Goal: Contribute content

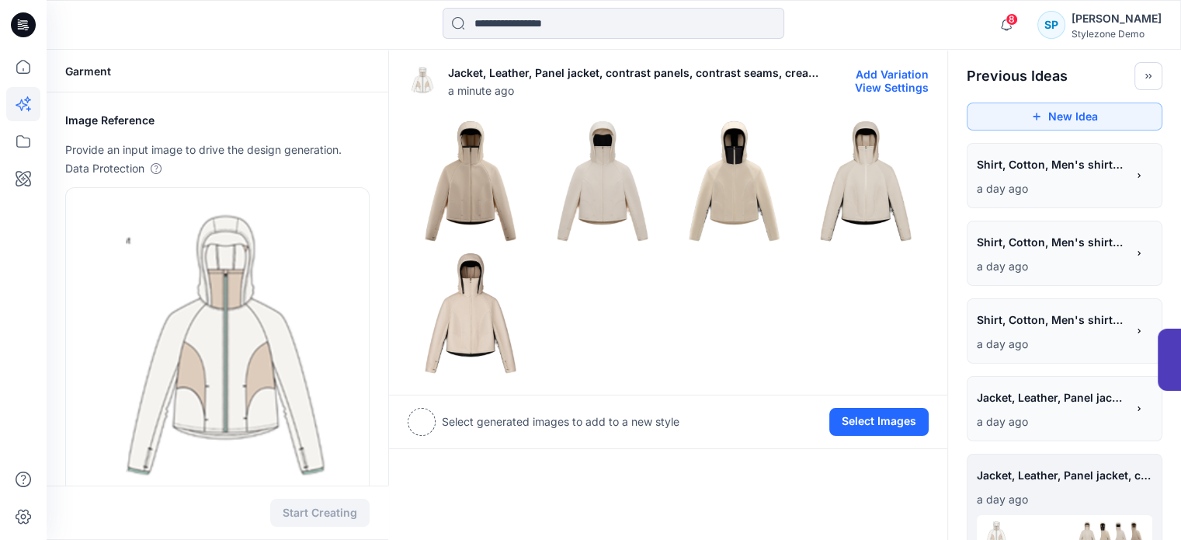
click at [456, 189] on img at bounding box center [470, 181] width 124 height 124
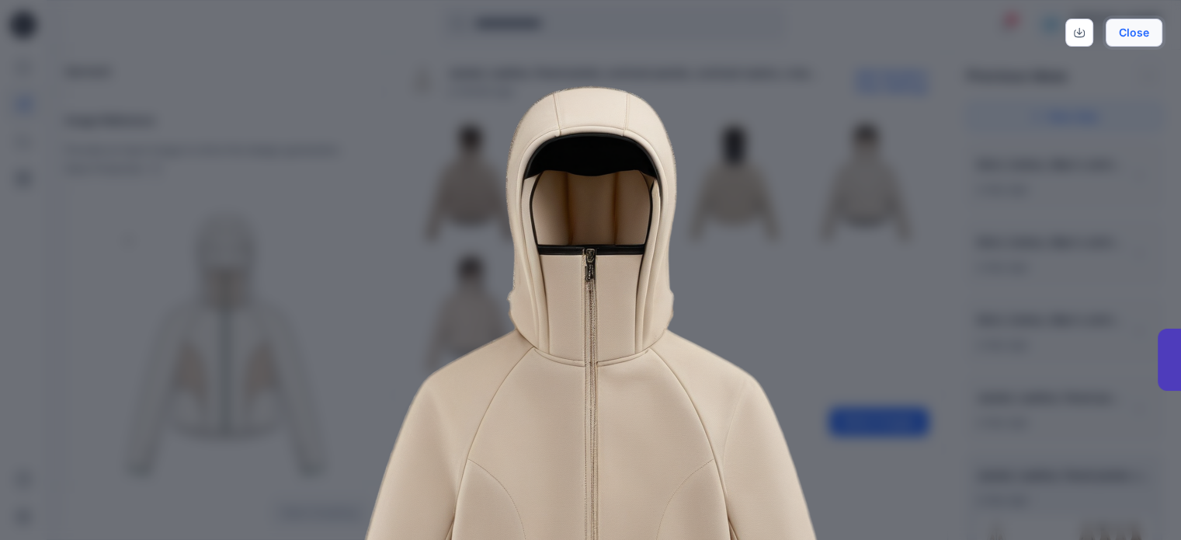
click at [1126, 26] on button "Close" at bounding box center [1133, 33] width 57 height 28
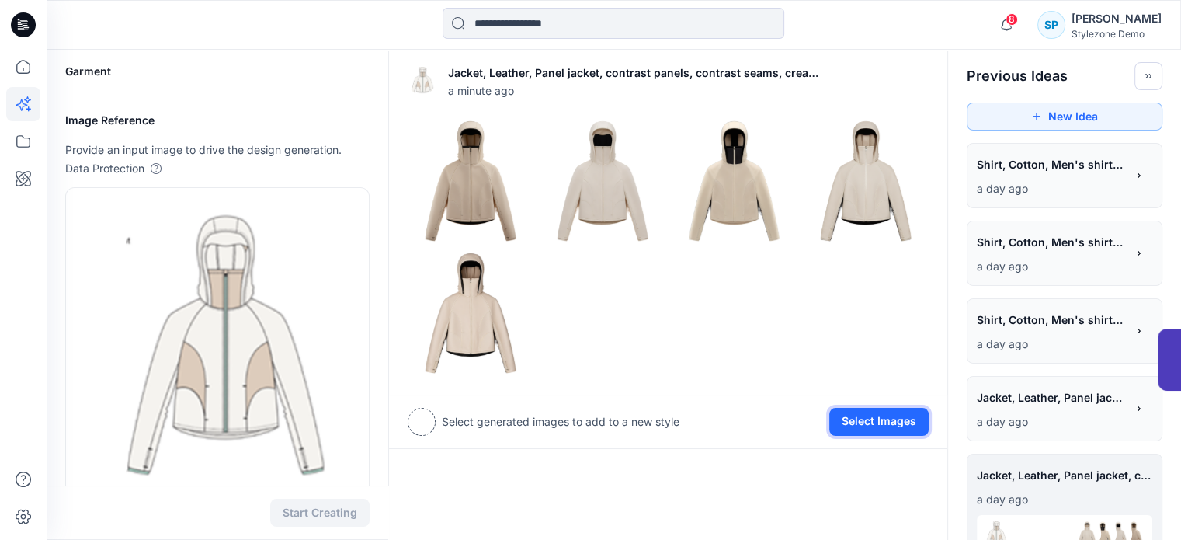
click at [896, 418] on button "Select Images" at bounding box center [878, 422] width 99 height 28
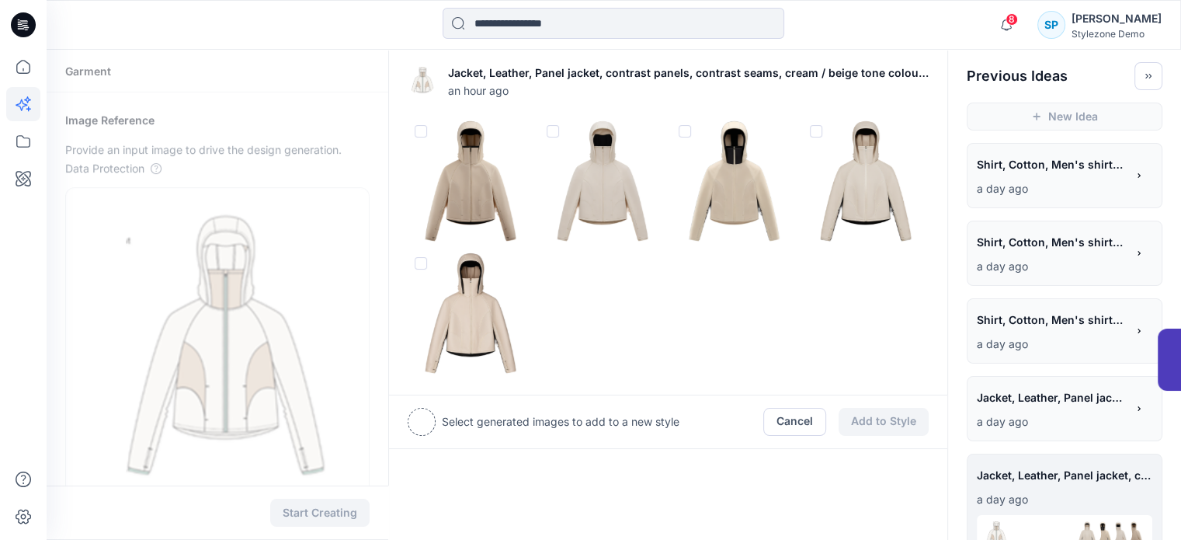
click at [416, 133] on span at bounding box center [421, 131] width 12 height 12
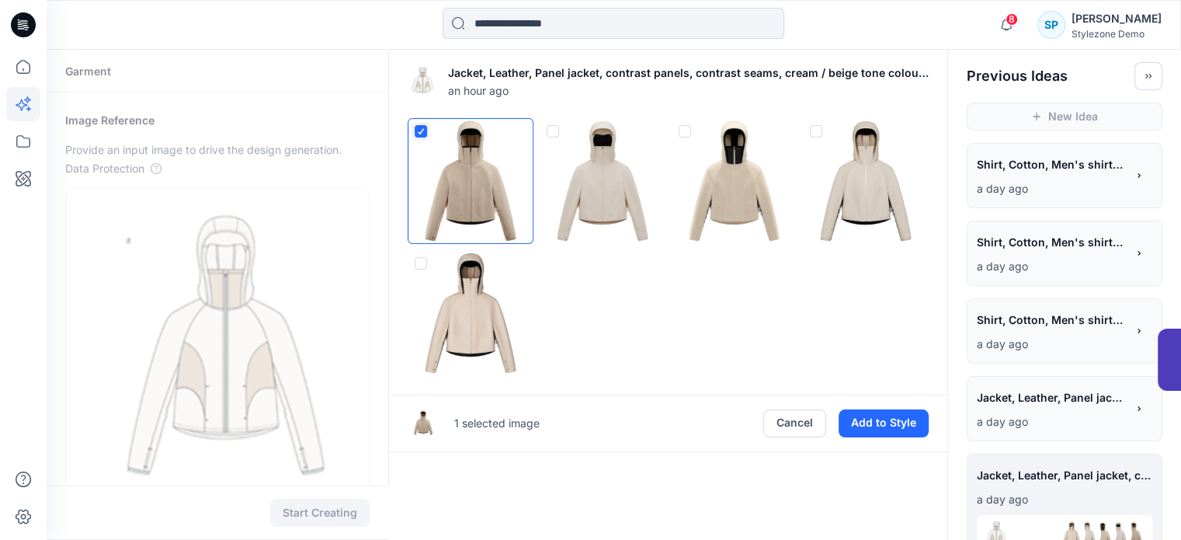
click at [683, 134] on span at bounding box center [684, 131] width 12 height 12
click at [823, 137] on img at bounding box center [865, 181] width 124 height 124
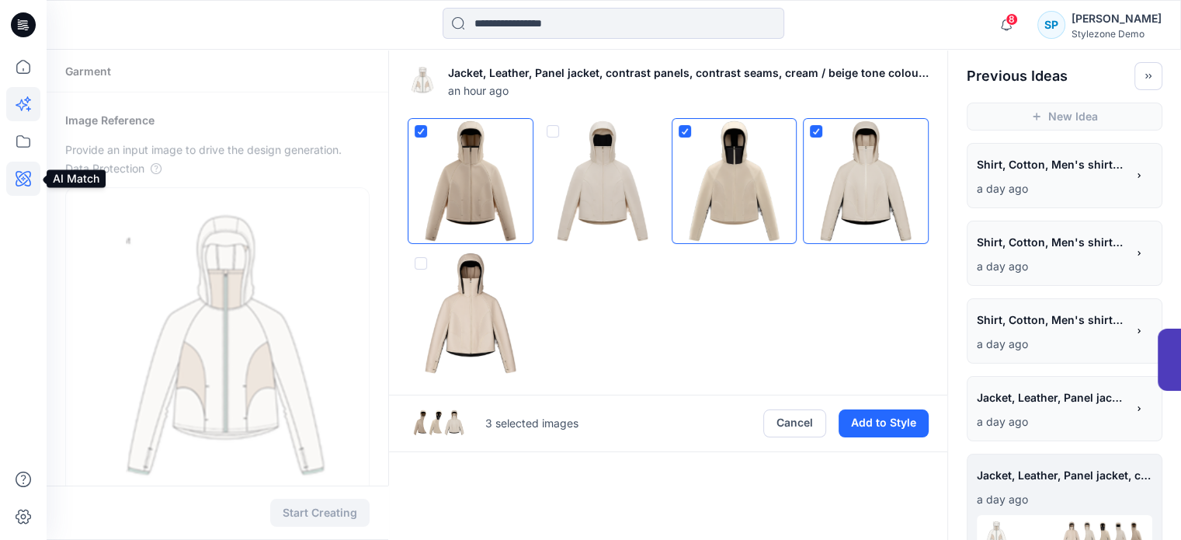
click at [19, 182] on icon at bounding box center [23, 178] width 34 height 34
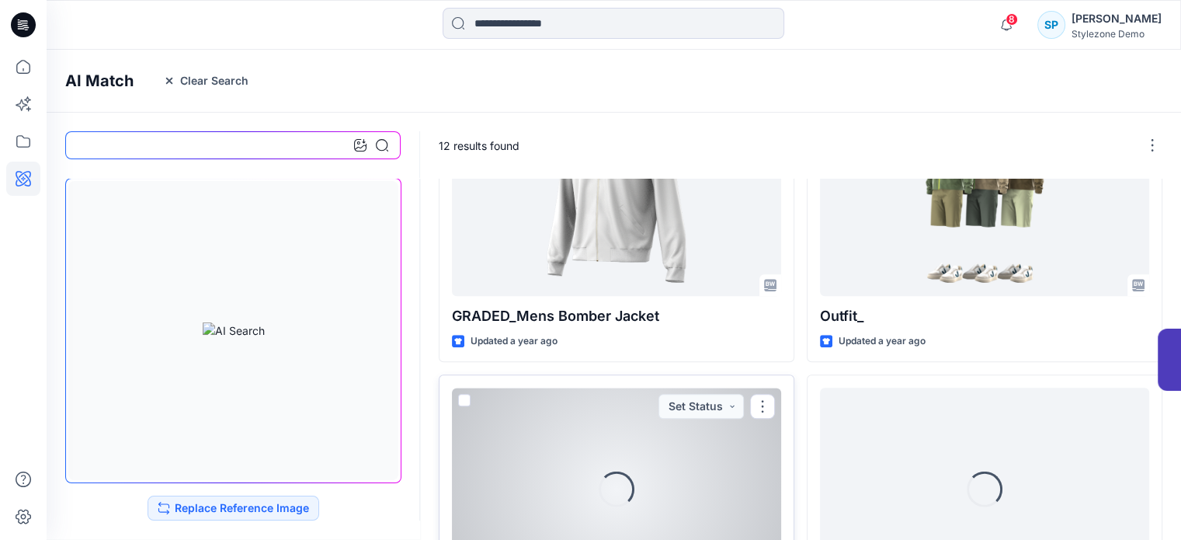
scroll to position [1220, 0]
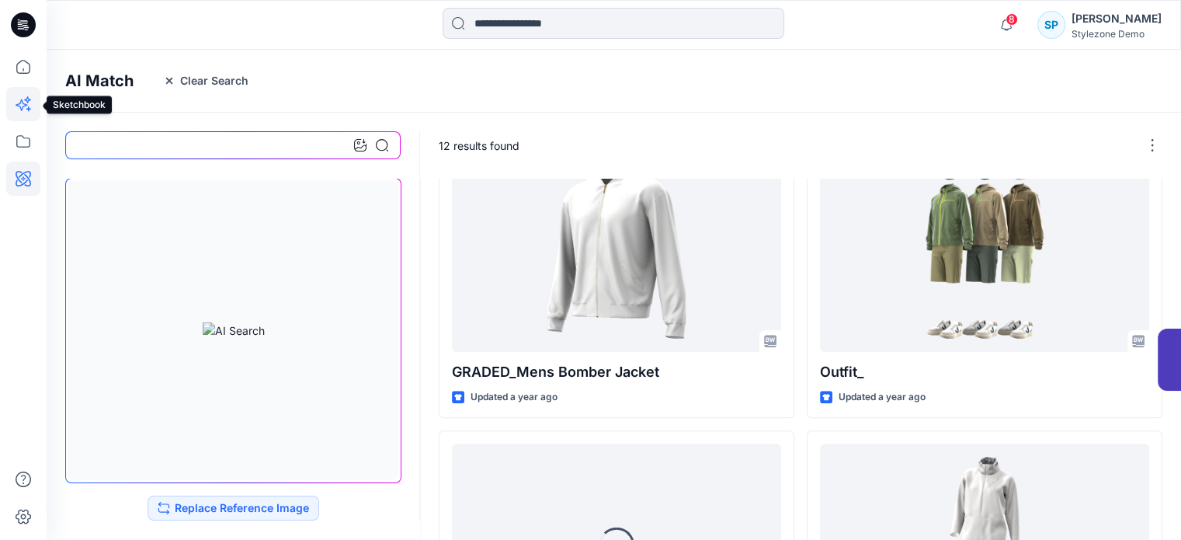
click at [20, 105] on icon at bounding box center [23, 104] width 34 height 34
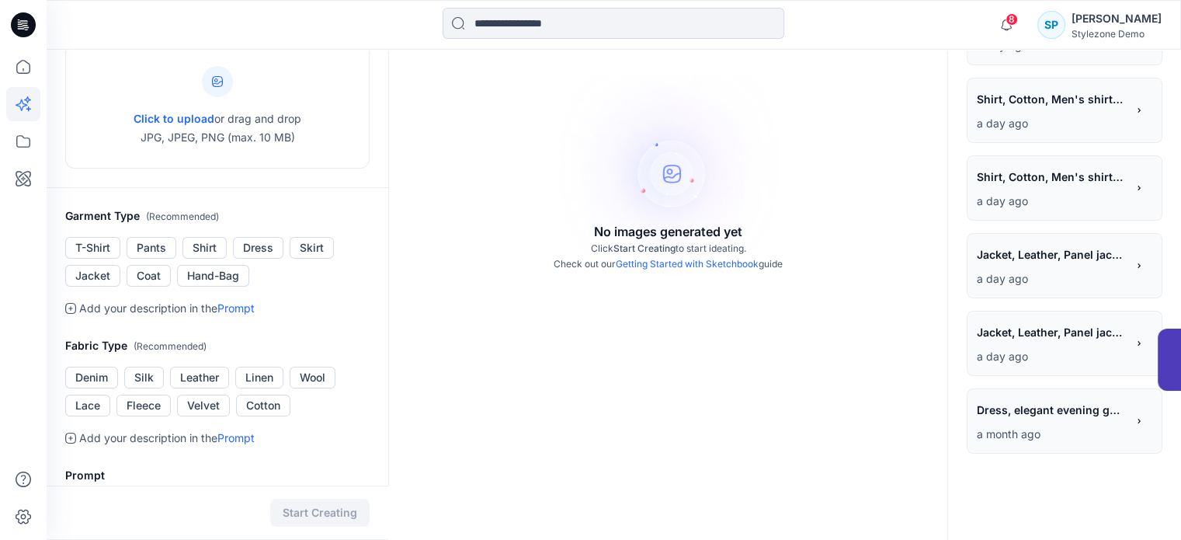
scroll to position [142, 0]
click at [1075, 353] on p "a day ago" at bounding box center [1051, 357] width 149 height 19
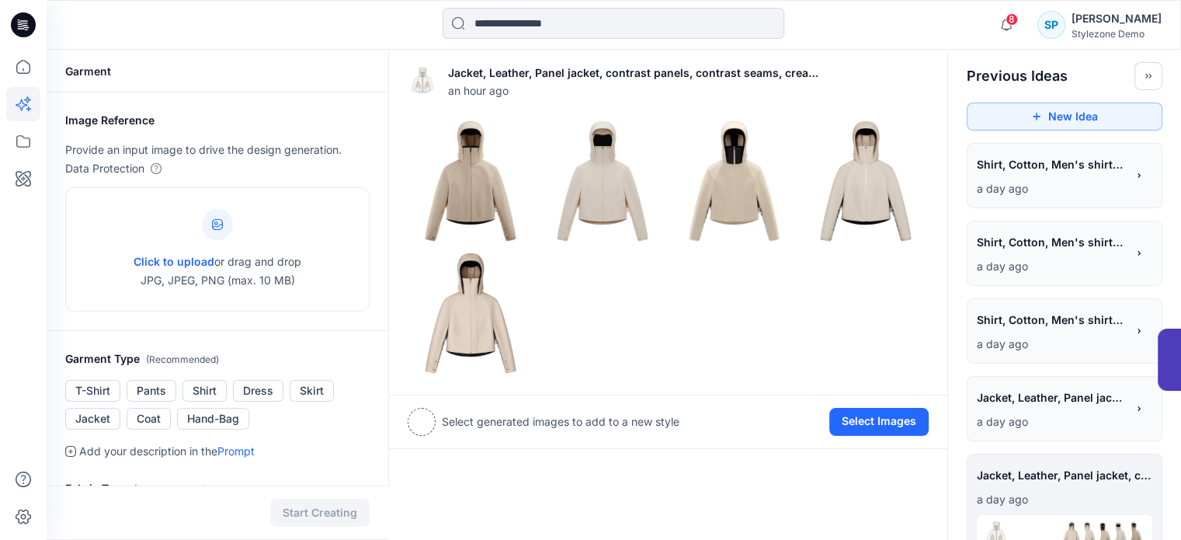
click at [202, 20] on div at bounding box center [188, 25] width 283 height 34
